Goal: Transaction & Acquisition: Purchase product/service

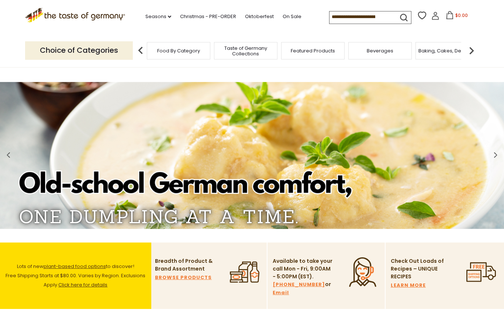
click at [329, 16] on input at bounding box center [360, 16] width 62 height 10
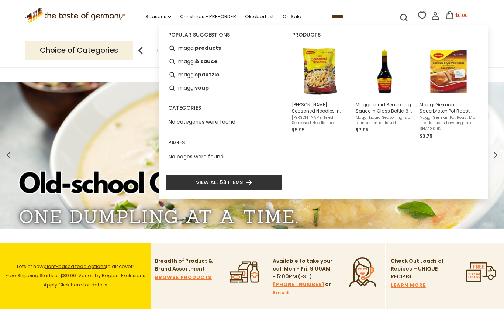
type input "*****"
click at [383, 82] on img "Maggi Liquid Seasoning Sauce in Glass Bottle, 6.7 fl. Oz." at bounding box center [384, 71] width 53 height 53
